Goal: Information Seeking & Learning: Learn about a topic

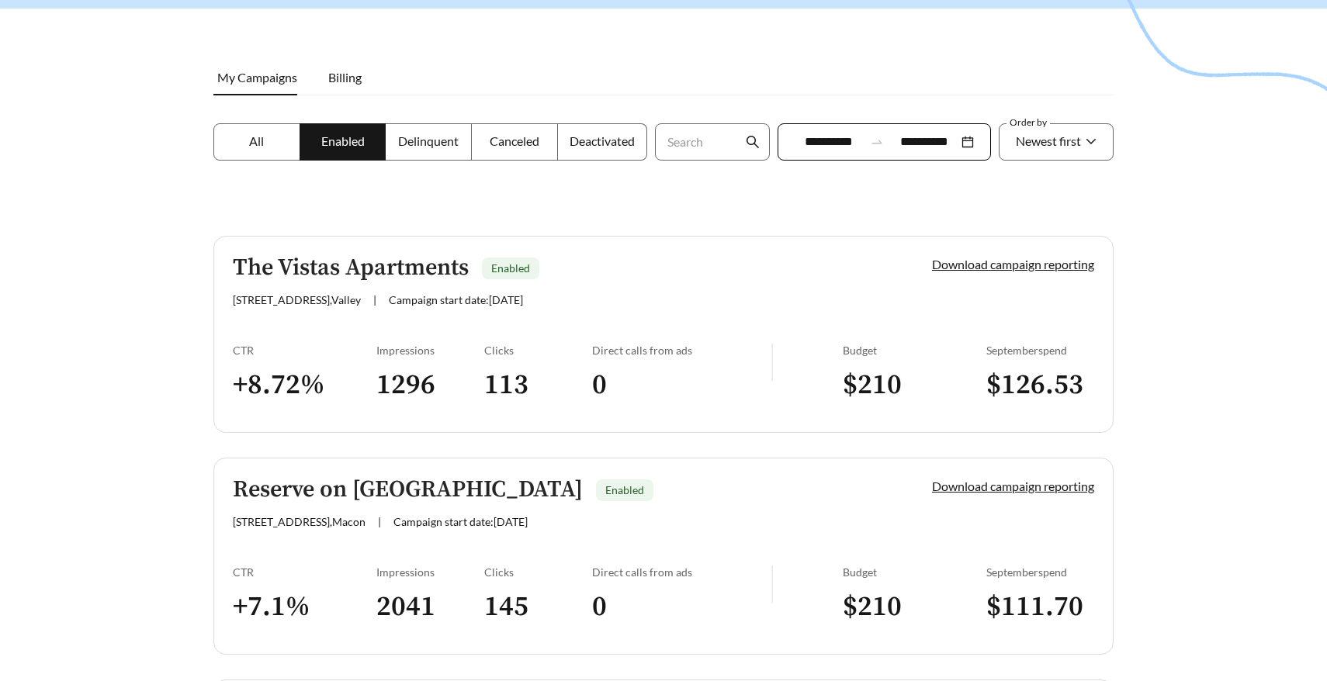
scroll to position [241, 0]
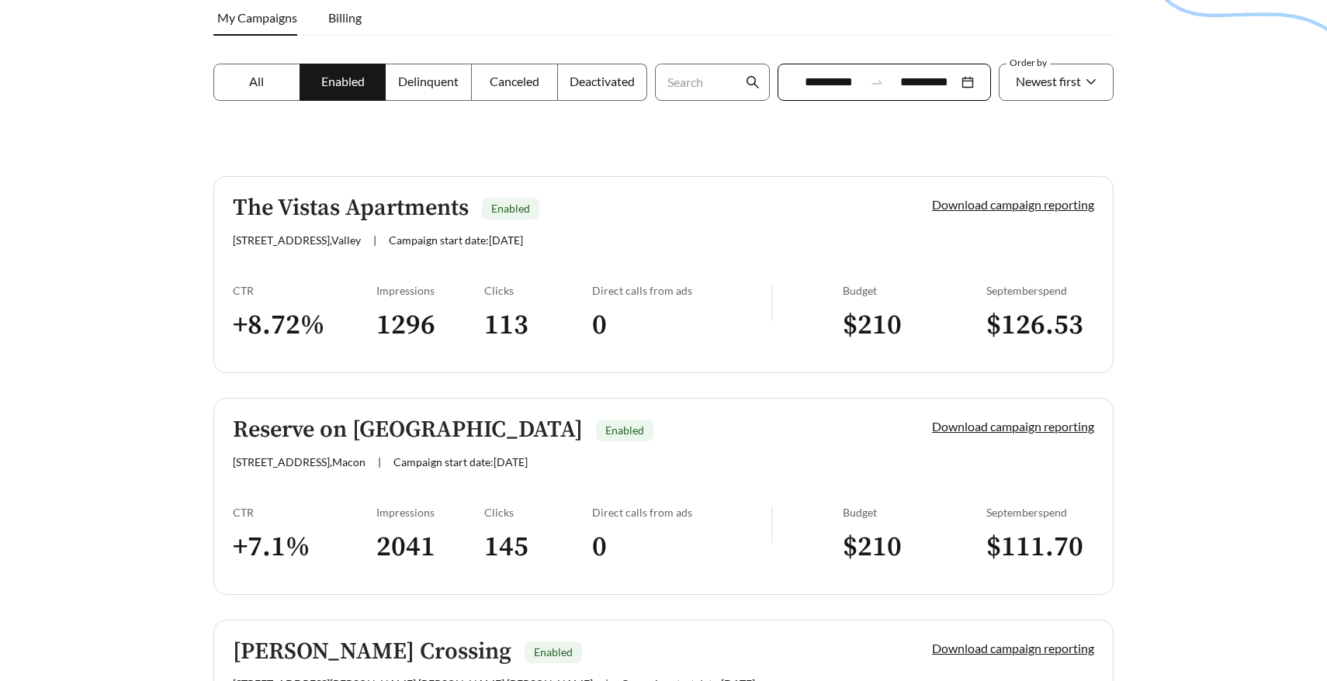
click at [277, 202] on h5 "The Vistas Apartments" at bounding box center [351, 209] width 236 height 26
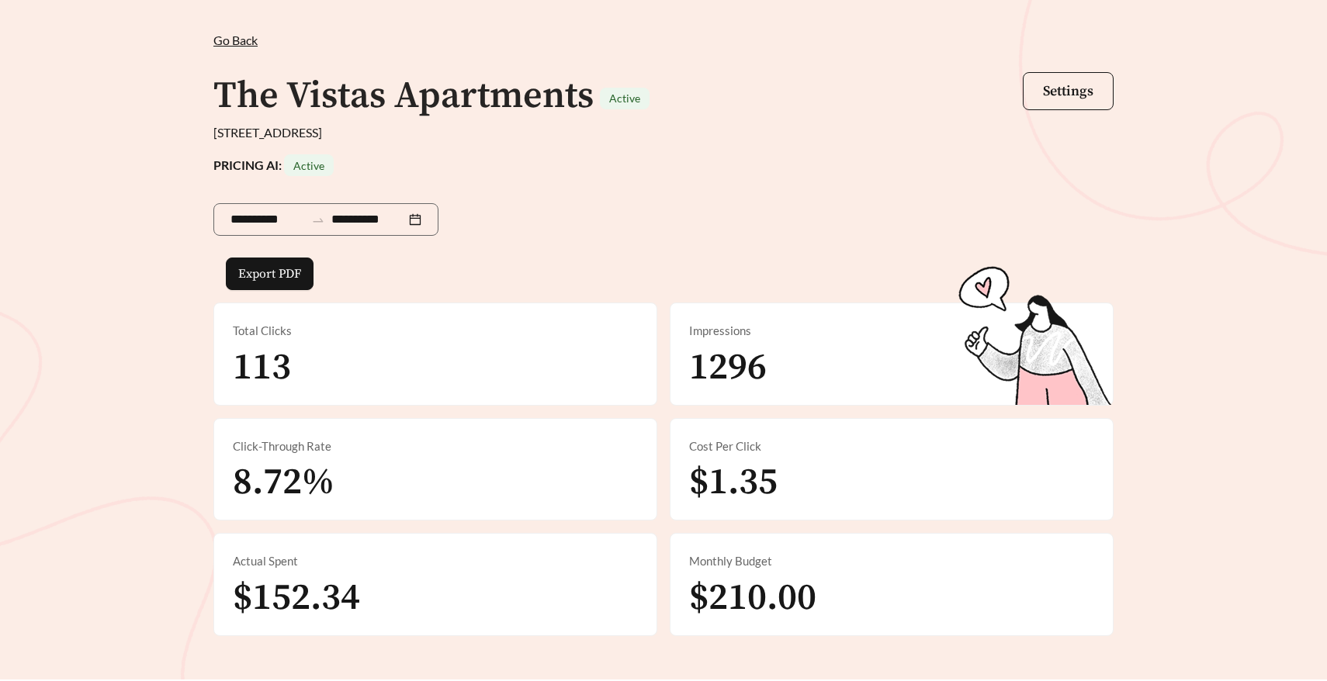
scroll to position [53, 0]
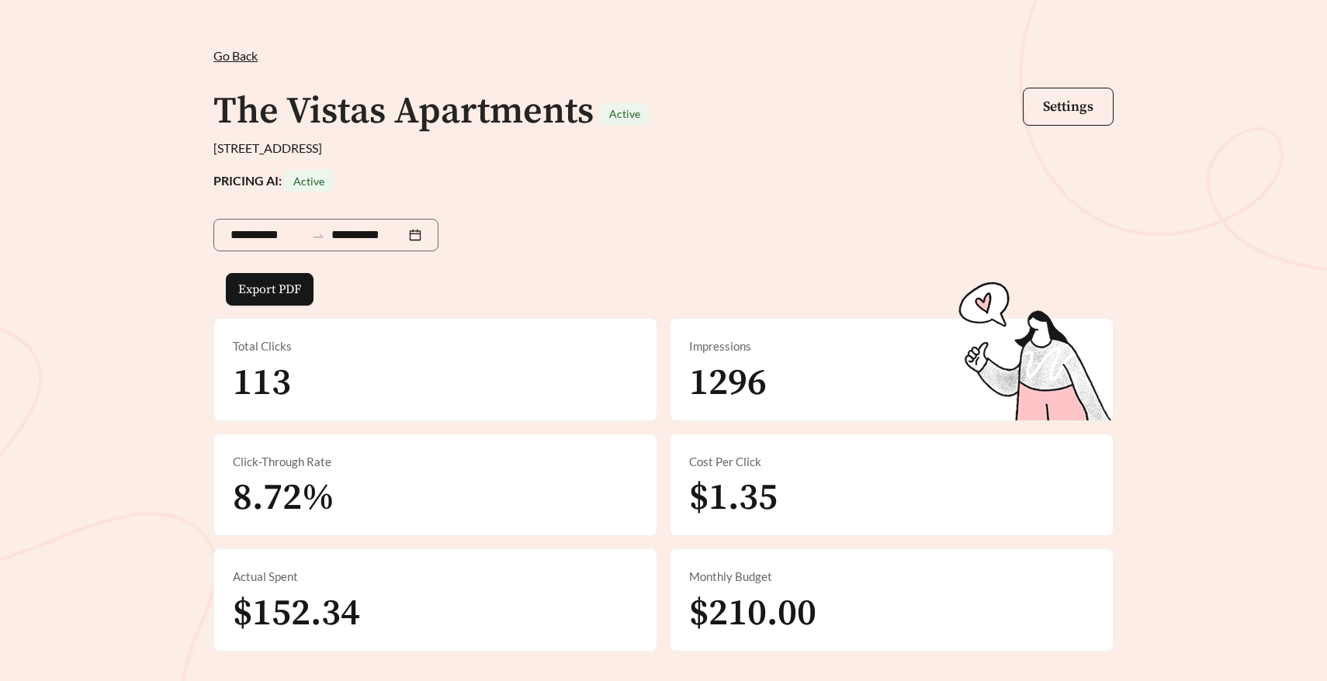
click at [229, 55] on span "Go Back" at bounding box center [235, 55] width 44 height 15
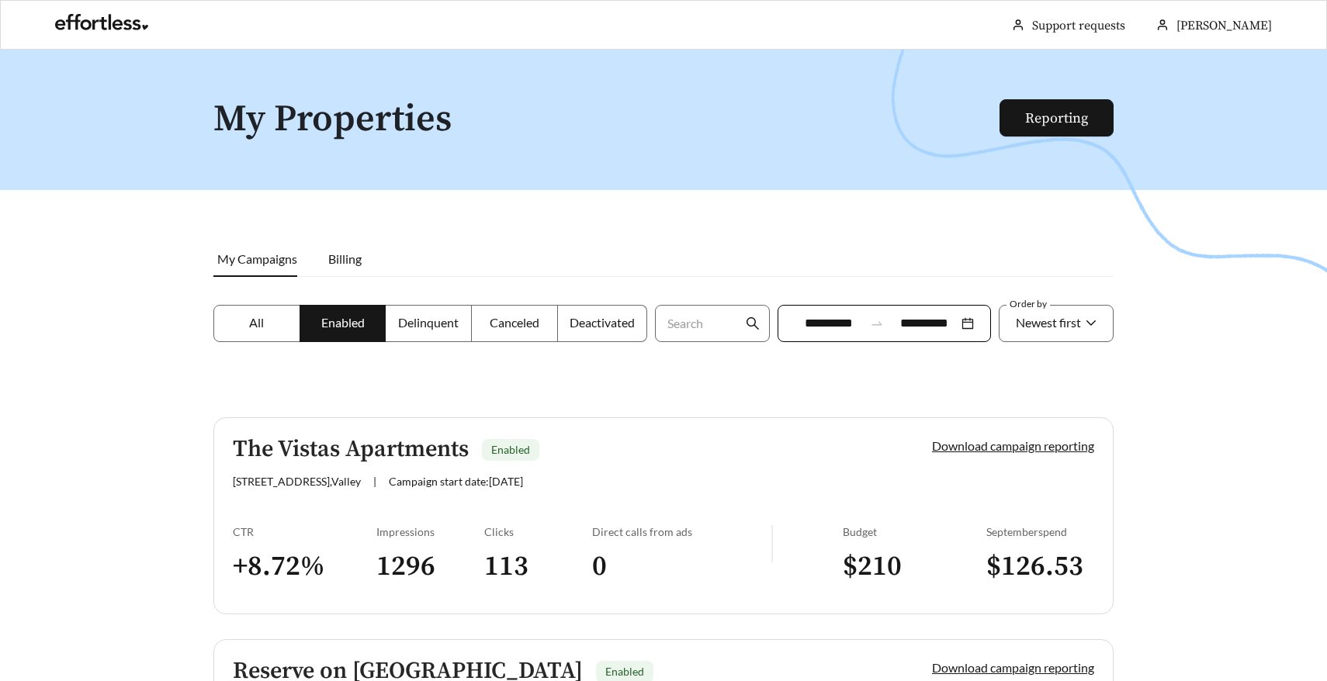
click at [124, 478] on div at bounding box center [663, 390] width 1327 height 681
